Goal: Task Accomplishment & Management: Manage account settings

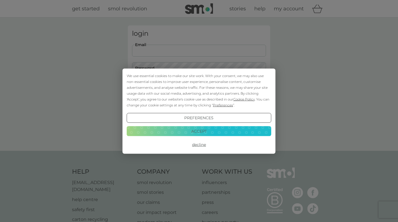
type input "[EMAIL_ADDRESS][DOMAIN_NAME]"
click at [199, 88] on button "Login" at bounding box center [199, 88] width 134 height 16
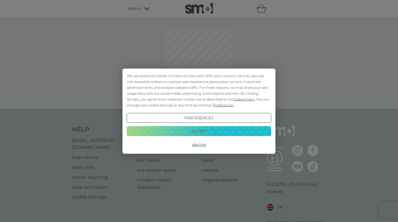
click at [206, 132] on button "Accept" at bounding box center [199, 131] width 145 height 10
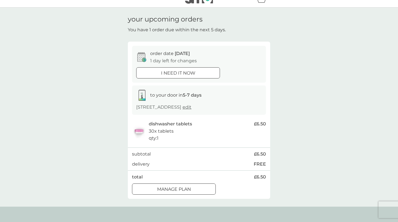
scroll to position [11, 0]
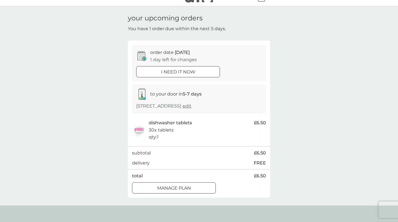
click at [167, 188] on div at bounding box center [174, 188] width 20 height 6
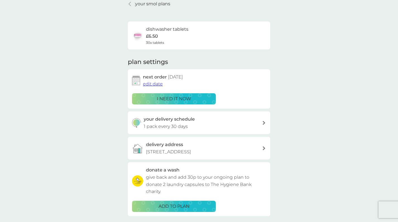
scroll to position [25, 0]
click at [155, 84] on span "edit date" at bounding box center [153, 83] width 20 height 5
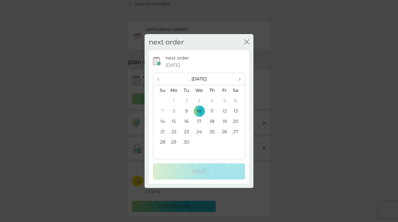
click at [200, 131] on td "24" at bounding box center [199, 132] width 13 height 10
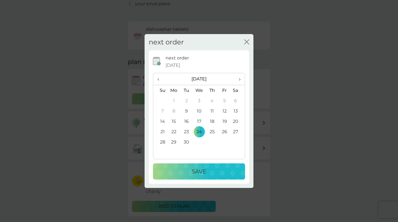
click at [195, 179] on button "Save" at bounding box center [199, 171] width 92 height 16
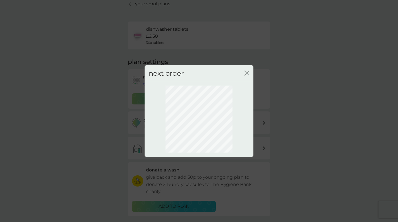
scroll to position [12, 0]
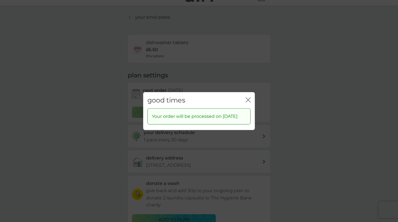
click at [249, 98] on icon "close" at bounding box center [249, 100] width 2 height 4
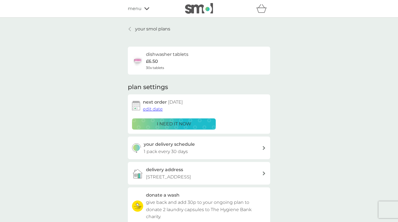
scroll to position [0, 0]
click at [157, 28] on p "your smol plans" at bounding box center [152, 28] width 35 height 7
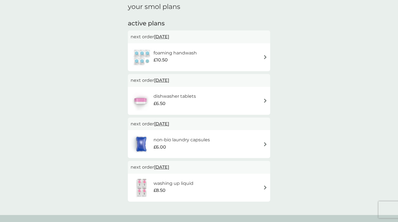
scroll to position [79, 0]
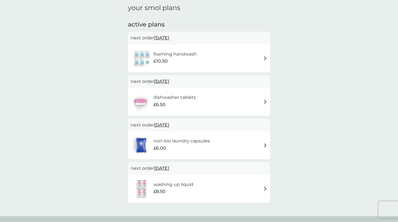
click at [219, 56] on div "foaming handwash £10.50" at bounding box center [199, 59] width 137 height 20
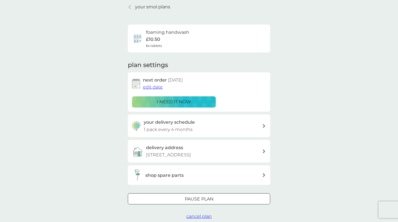
scroll to position [17, 0]
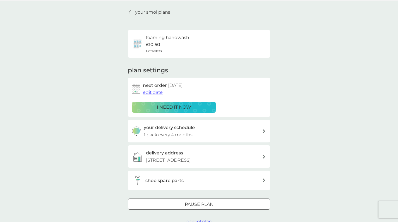
click at [156, 92] on span "edit date" at bounding box center [153, 92] width 20 height 5
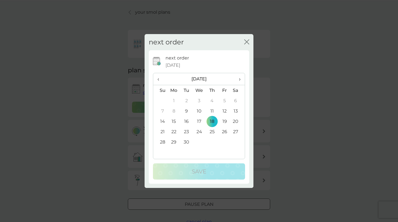
click at [198, 131] on td "24" at bounding box center [199, 132] width 13 height 10
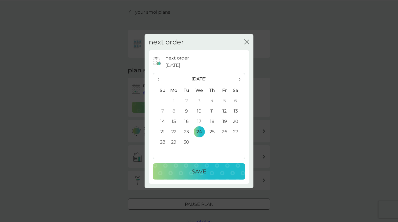
click at [200, 172] on p "Save" at bounding box center [199, 171] width 15 height 9
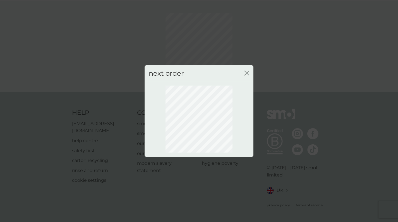
scroll to position [12, 0]
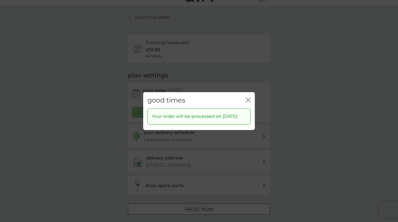
click at [248, 97] on icon "close" at bounding box center [248, 99] width 5 height 5
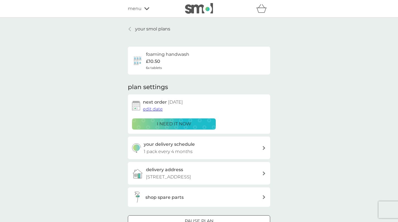
scroll to position [0, 0]
click at [137, 28] on p "your smol plans" at bounding box center [152, 28] width 35 height 7
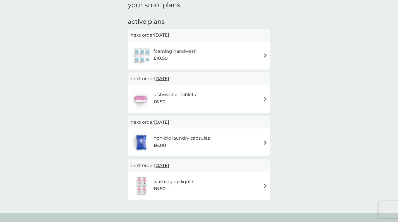
scroll to position [82, 0]
click at [184, 98] on div "£6.50" at bounding box center [175, 101] width 42 height 7
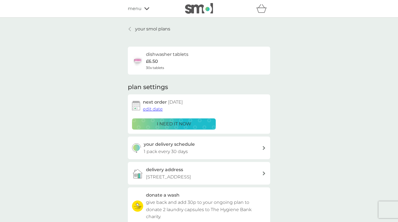
click at [210, 146] on div "your delivery schedule 1 pack every 30 days" at bounding box center [203, 148] width 119 height 14
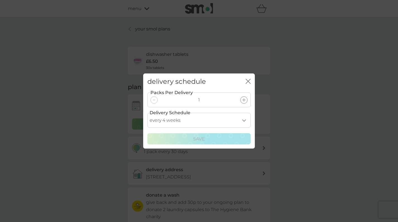
select select "56"
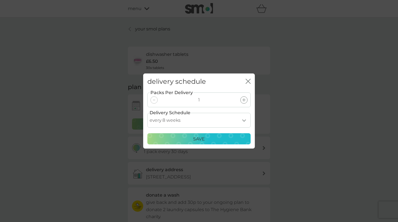
click at [215, 138] on div "Save" at bounding box center [199, 139] width 96 height 7
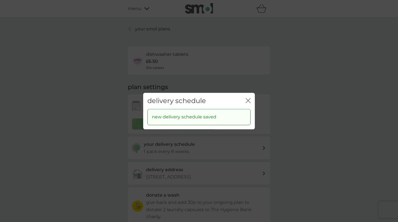
click at [250, 99] on icon "close" at bounding box center [248, 100] width 5 height 5
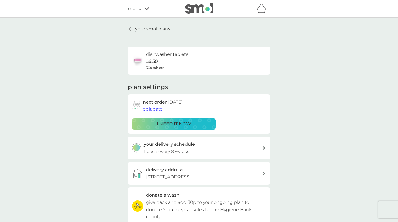
click at [157, 31] on p "your smol plans" at bounding box center [152, 28] width 35 height 7
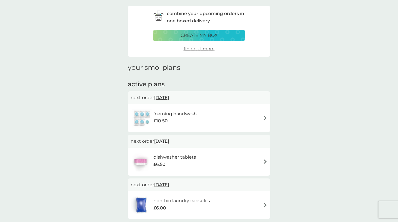
scroll to position [20, 0]
click at [217, 36] on p "create my box" at bounding box center [199, 35] width 37 height 7
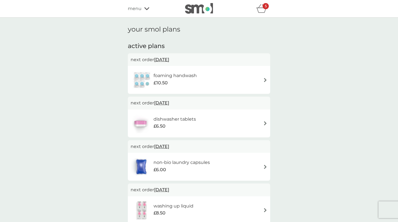
click at [264, 6] on div "5" at bounding box center [266, 6] width 6 height 6
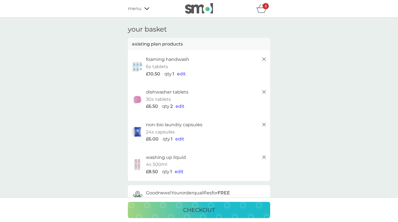
click at [266, 60] on icon at bounding box center [264, 59] width 7 height 7
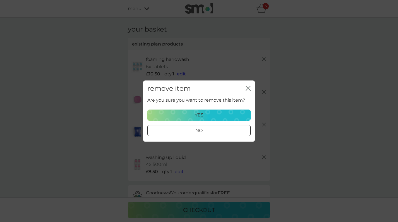
click at [247, 90] on icon "close" at bounding box center [248, 88] width 5 height 5
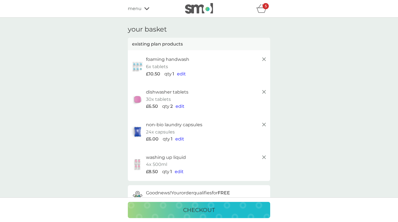
click at [266, 59] on icon at bounding box center [264, 59] width 7 height 7
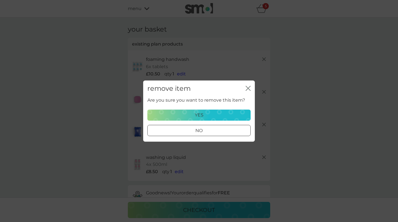
click at [222, 113] on div "yes" at bounding box center [199, 114] width 96 height 7
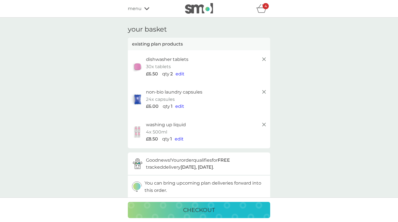
click at [263, 58] on line at bounding box center [264, 59] width 3 height 3
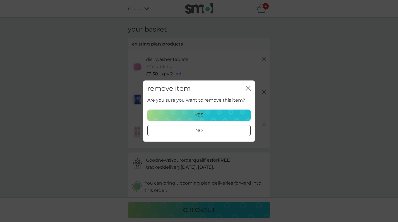
click at [212, 114] on div "yes" at bounding box center [199, 114] width 96 height 7
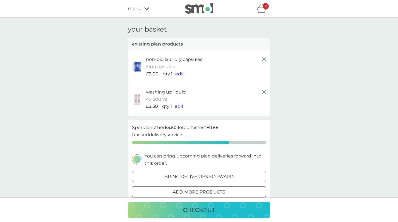
click at [264, 59] on line at bounding box center [264, 59] width 3 height 3
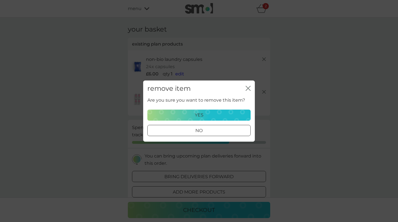
click at [221, 113] on div "yes" at bounding box center [199, 114] width 96 height 7
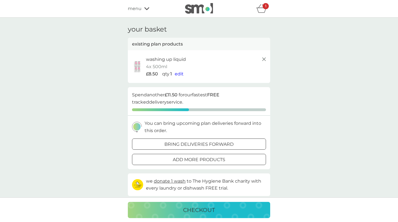
click at [263, 60] on icon at bounding box center [264, 59] width 7 height 7
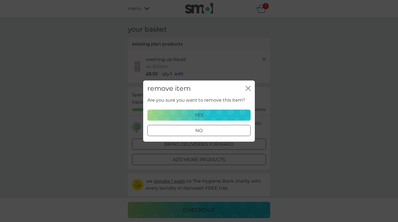
click at [208, 114] on div "yes" at bounding box center [199, 114] width 96 height 7
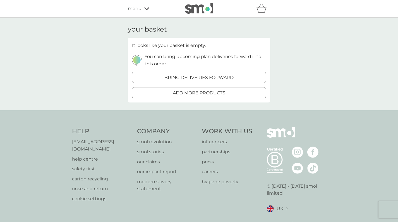
click at [263, 9] on icon "basket" at bounding box center [262, 8] width 11 height 9
click at [134, 8] on span "menu" at bounding box center [135, 8] width 14 height 7
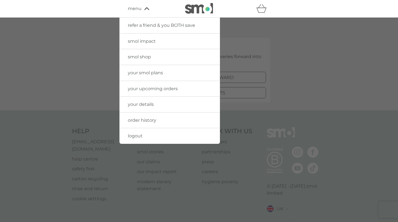
click at [142, 90] on span "your upcoming orders" at bounding box center [153, 88] width 50 height 5
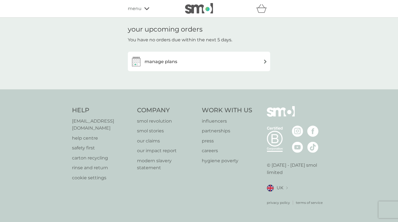
click at [156, 61] on h3 "manage plans" at bounding box center [161, 61] width 33 height 7
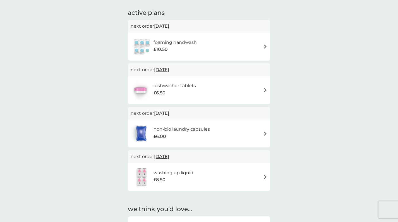
scroll to position [92, 0]
click at [169, 111] on span "[DATE]" at bounding box center [161, 112] width 15 height 11
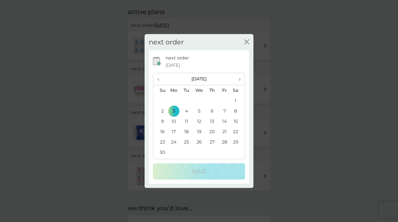
click at [158, 80] on span "‹" at bounding box center [161, 79] width 6 height 12
click at [244, 42] on div "next order close" at bounding box center [199, 42] width 109 height 16
click at [246, 42] on icon "close" at bounding box center [246, 41] width 5 height 5
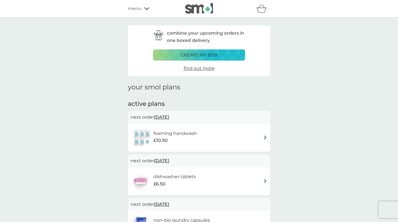
scroll to position [0, 0]
